Goal: Transaction & Acquisition: Purchase product/service

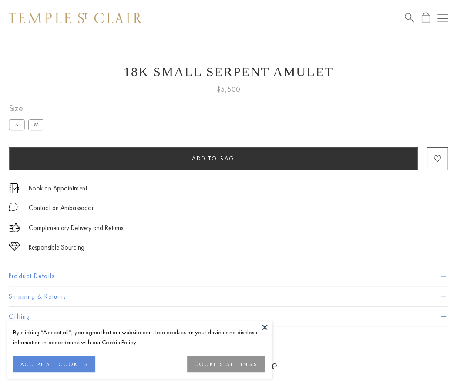
scroll to position [35, 0]
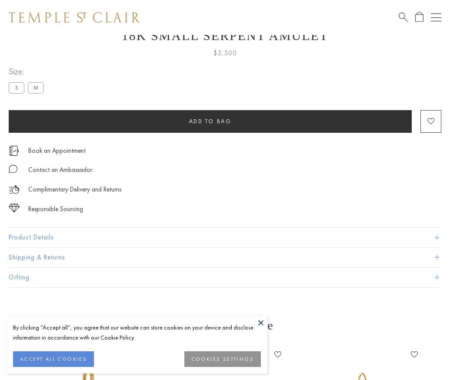
click at [210, 121] on span "Add to bag" at bounding box center [210, 120] width 43 height 7
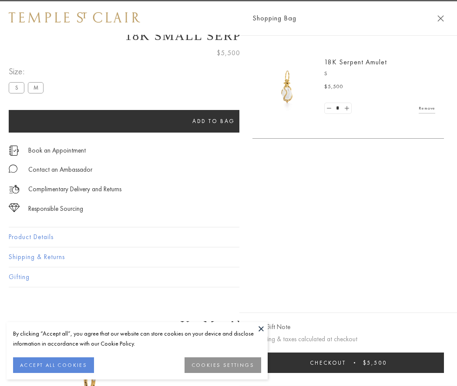
click at [346, 363] on span "Checkout" at bounding box center [328, 362] width 36 height 7
